Goal: Transaction & Acquisition: Purchase product/service

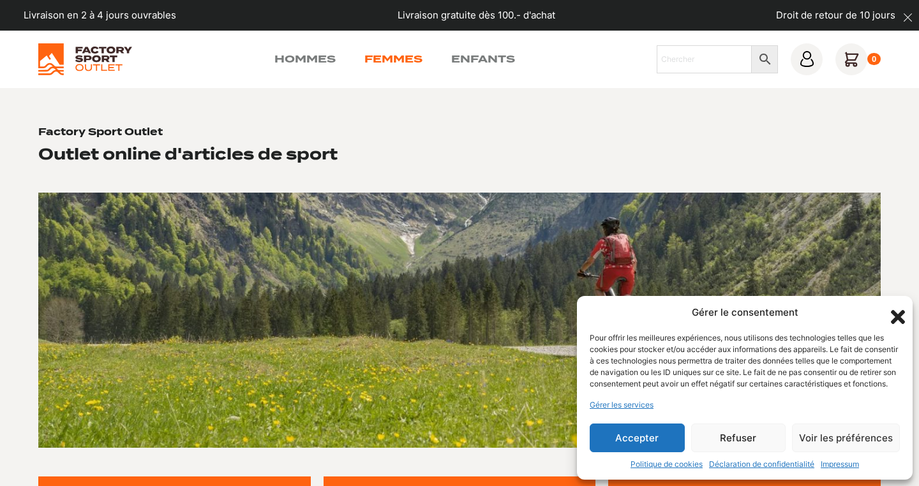
click at [405, 58] on link "Femmes" at bounding box center [393, 59] width 58 height 15
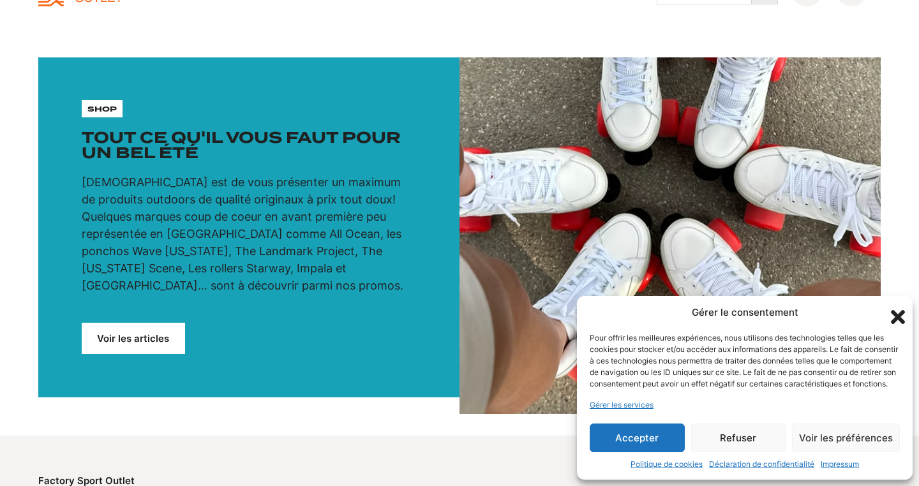
scroll to position [68, 0]
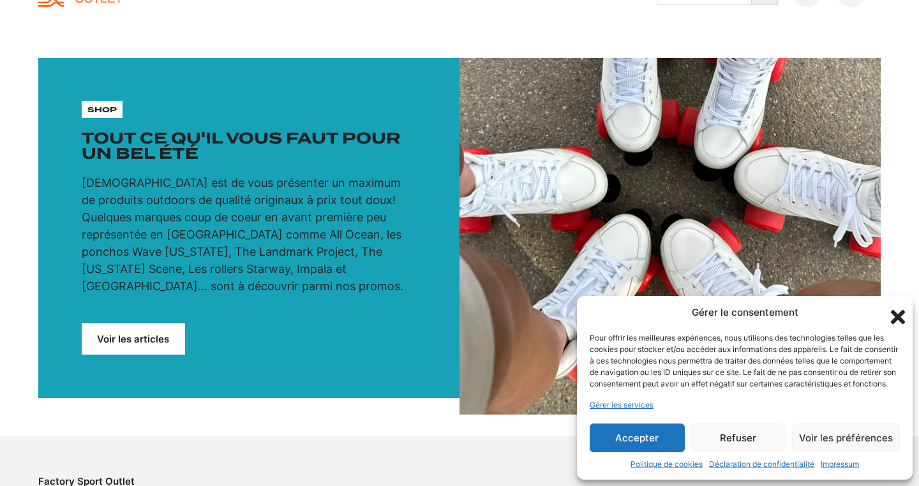
click at [137, 324] on link "Voir les articles" at bounding box center [133, 339] width 103 height 31
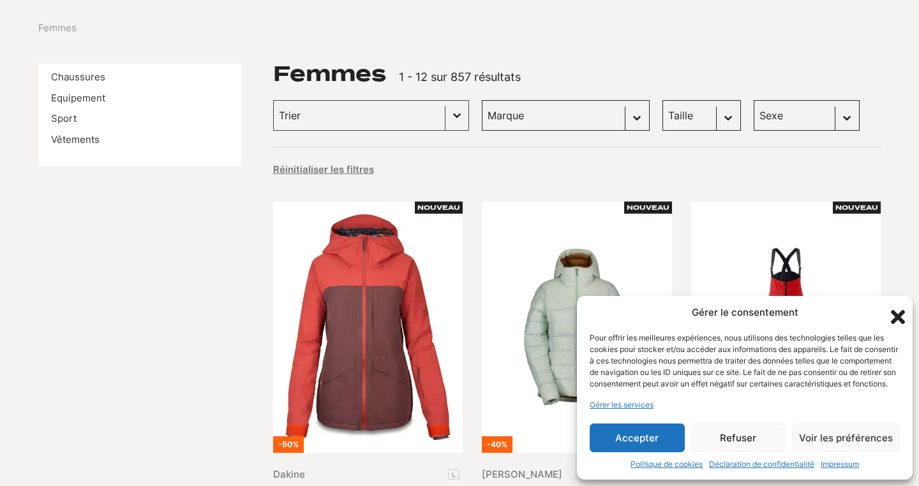
scroll to position [130, 0]
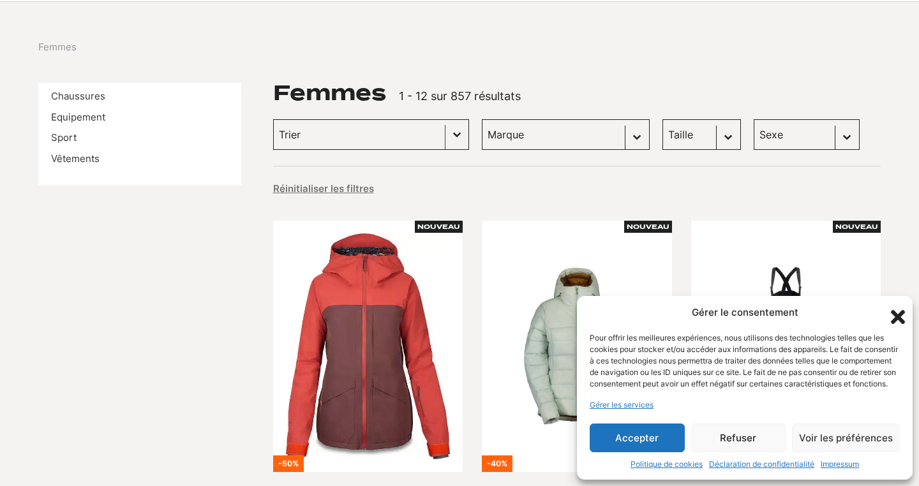
click at [445, 133] on button "Basculer la liste" at bounding box center [456, 134] width 23 height 29
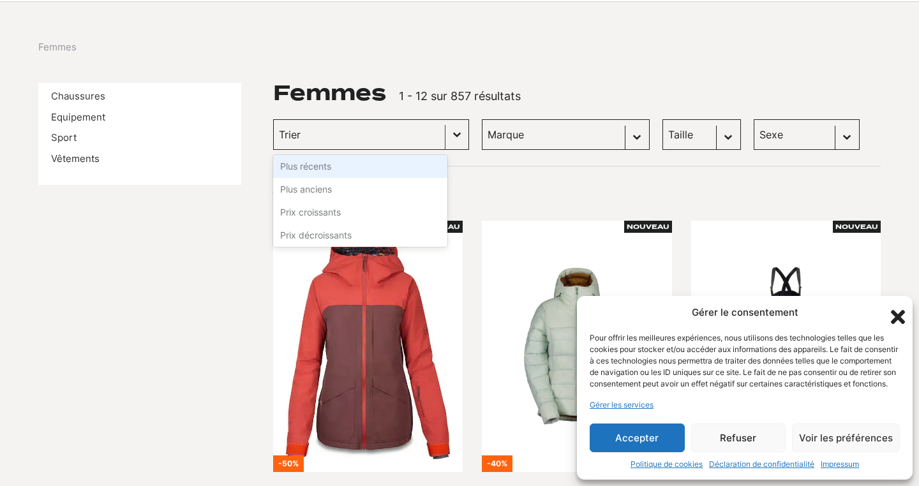
click at [445, 133] on button "Basculer la liste" at bounding box center [456, 134] width 23 height 29
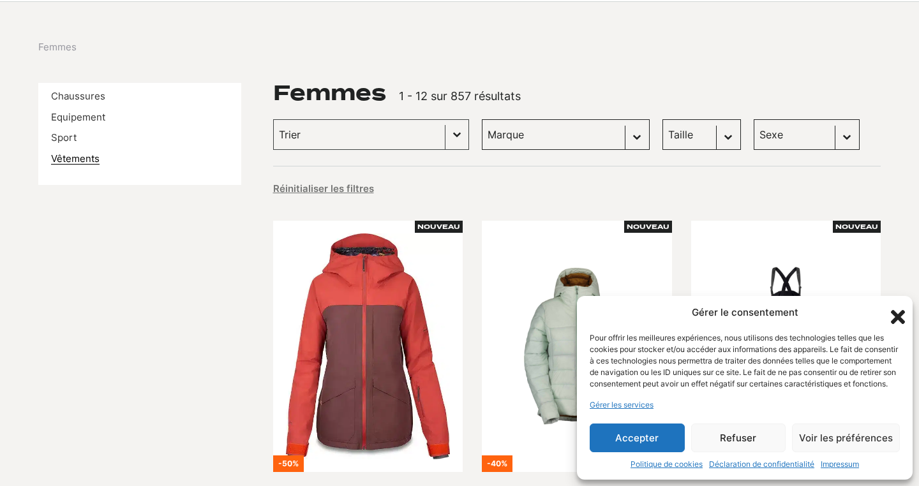
click at [66, 160] on link "Vêtements" at bounding box center [75, 159] width 48 height 12
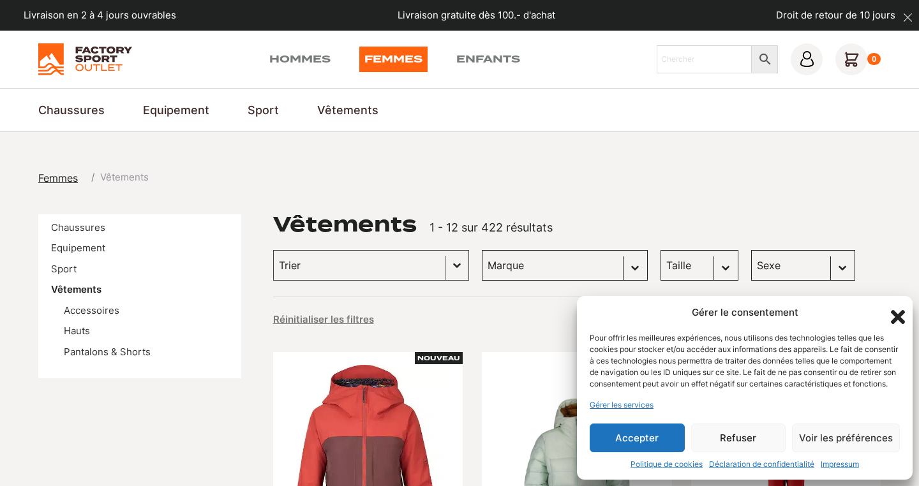
click at [898, 306] on icon "Fermer la boîte de dialogue" at bounding box center [898, 317] width 22 height 22
